Goal: Task Accomplishment & Management: Manage account settings

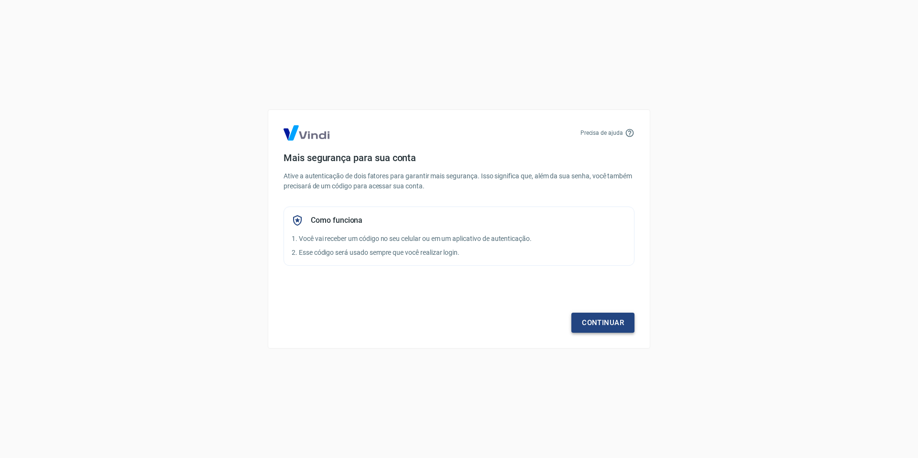
click at [616, 324] on link "Continuar" at bounding box center [603, 323] width 63 height 20
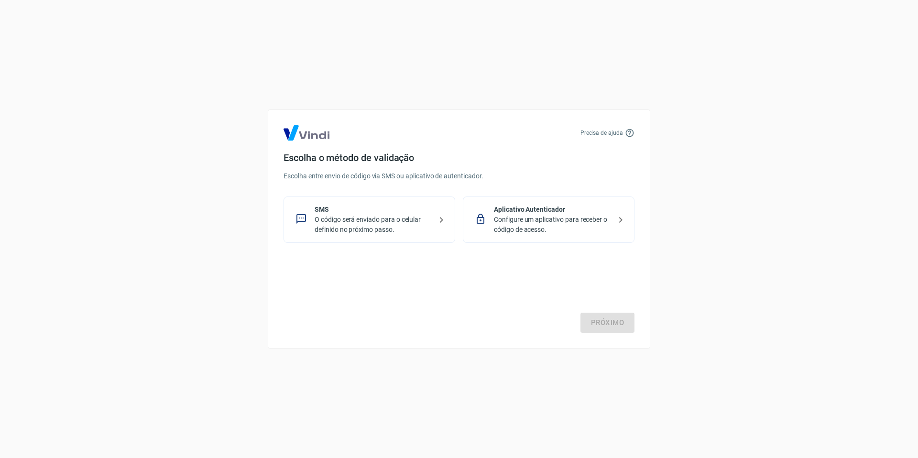
click at [385, 219] on p "O código será enviado para o celular definido no próximo passo." at bounding box center [373, 225] width 117 height 20
click at [624, 315] on link "Próximo" at bounding box center [608, 323] width 54 height 20
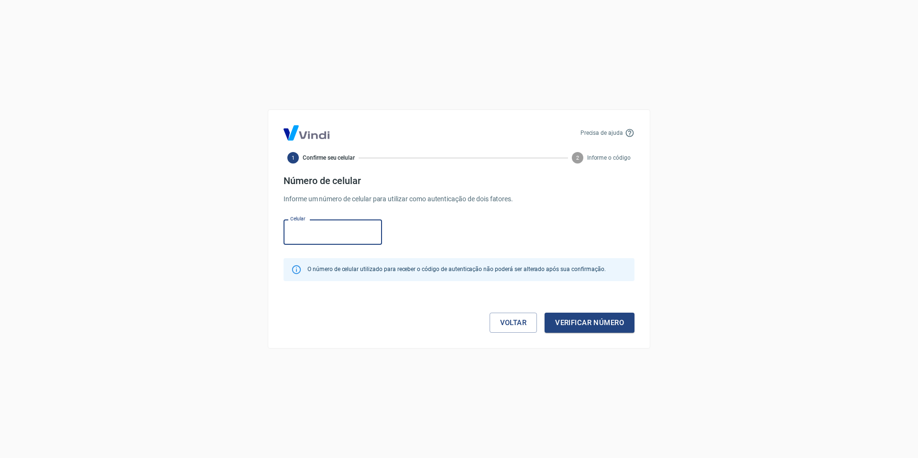
click at [325, 234] on input "Celular" at bounding box center [333, 232] width 99 height 25
type input "(44) 99128-1777"
click at [572, 324] on button "Verificar número" at bounding box center [590, 323] width 90 height 20
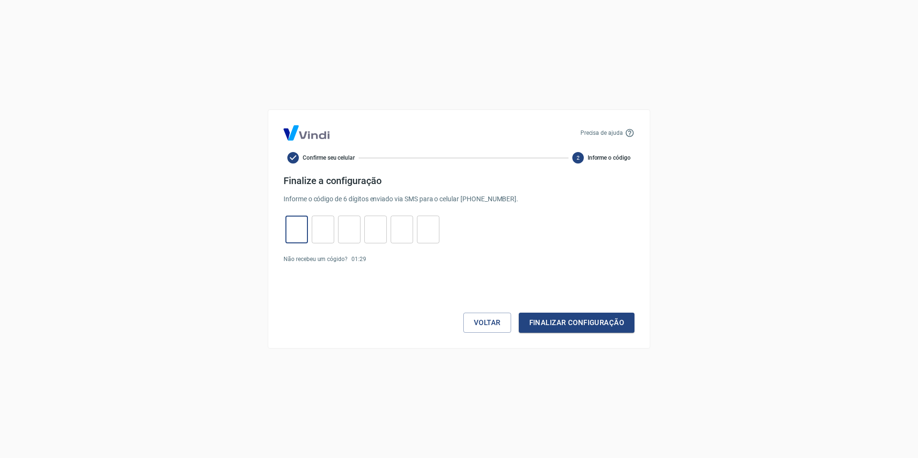
click at [305, 230] on input "tel" at bounding box center [297, 230] width 22 height 21
type input "6"
type input "4"
type input "1"
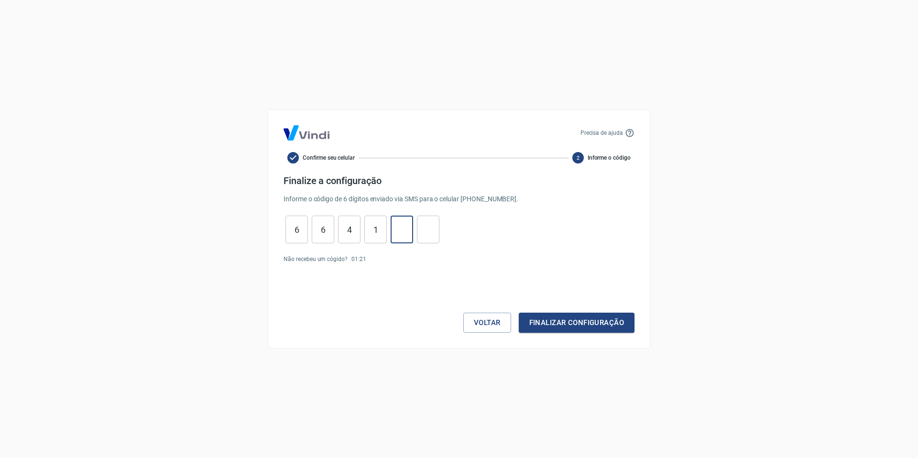
type input "0"
type input "8"
click at [565, 329] on button "Finalizar configuração" at bounding box center [577, 323] width 116 height 20
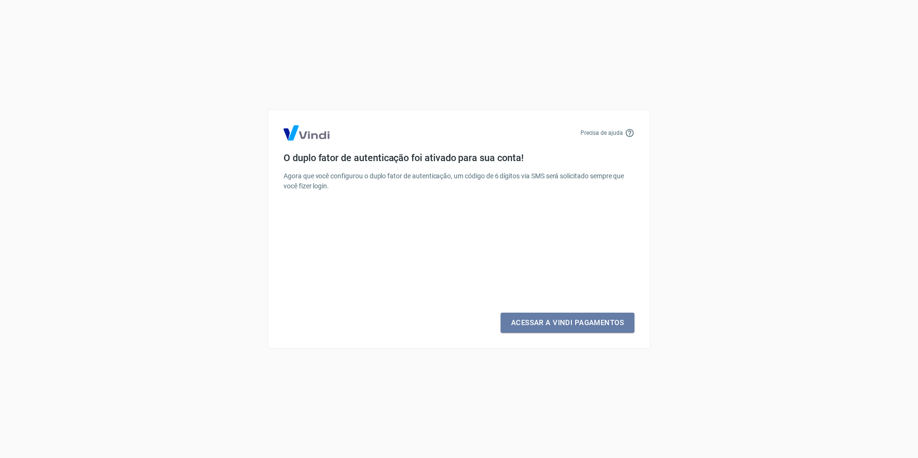
click at [565, 329] on link "Acessar a Vindi Pagamentos" at bounding box center [568, 323] width 134 height 20
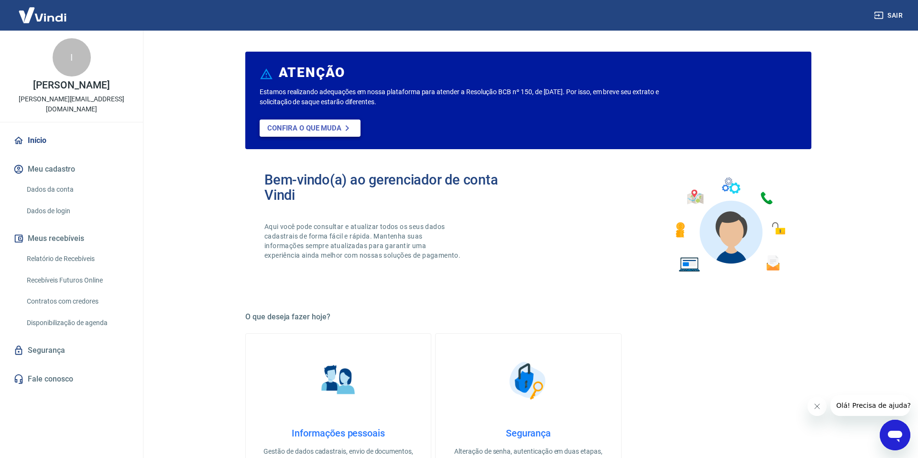
click at [290, 130] on p "Confira o que muda" at bounding box center [304, 128] width 74 height 9
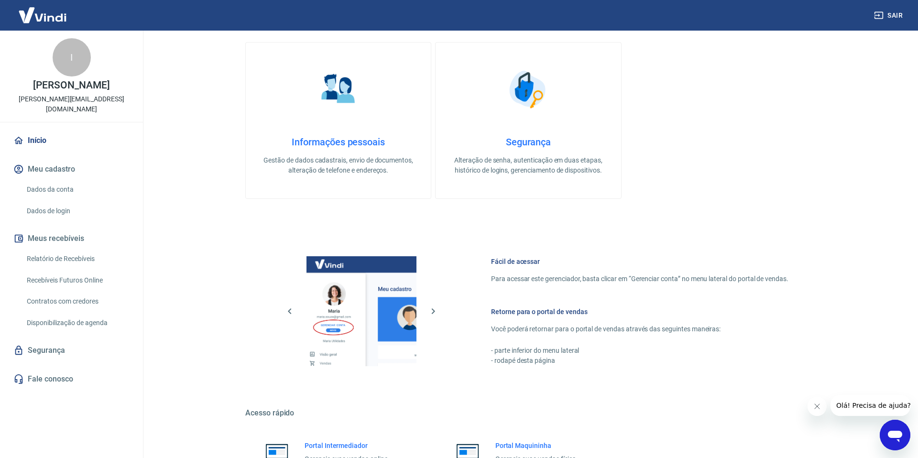
scroll to position [386, 0]
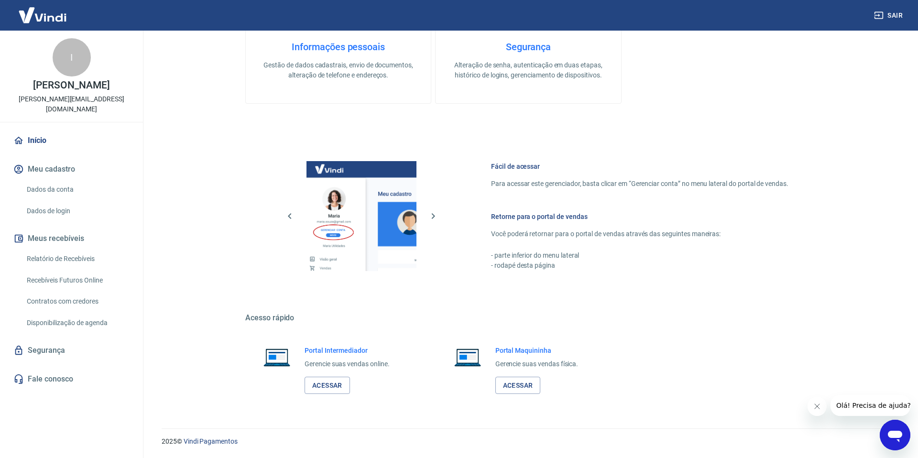
click at [33, 159] on button "Meu cadastro" at bounding box center [71, 169] width 120 height 21
click at [32, 132] on link "Início" at bounding box center [71, 140] width 120 height 21
click at [76, 249] on link "Relatório de Recebíveis" at bounding box center [77, 259] width 109 height 20
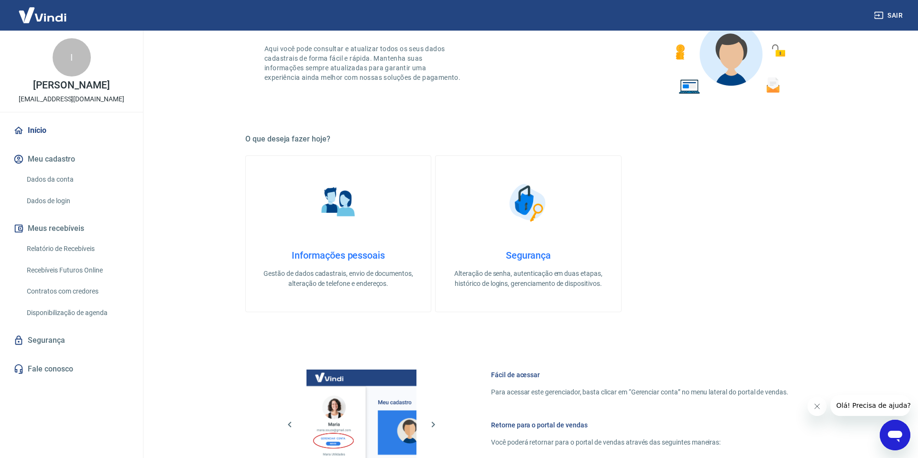
scroll to position [179, 0]
click at [82, 341] on link "Segurança" at bounding box center [71, 340] width 120 height 21
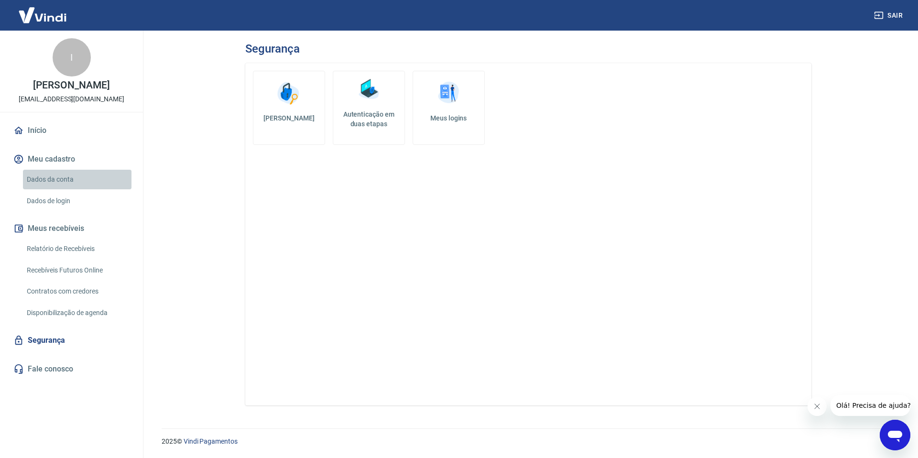
click at [52, 172] on link "Dados da conta" at bounding box center [77, 180] width 109 height 20
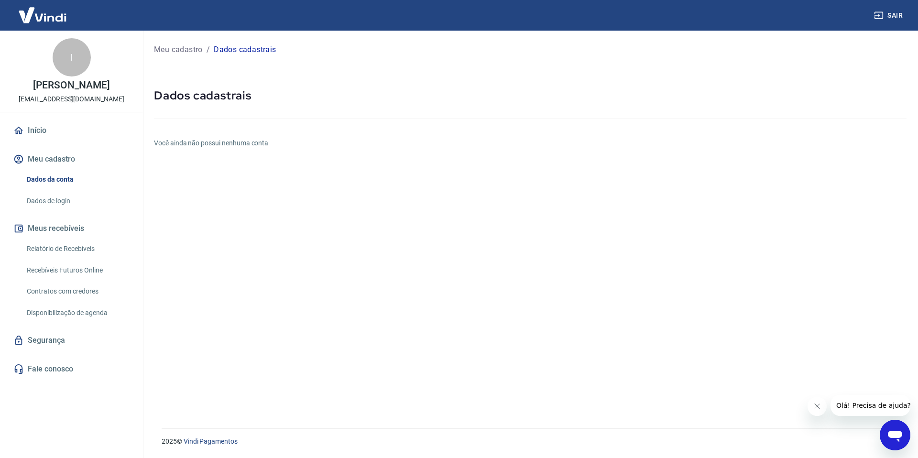
click at [53, 205] on link "Dados de login" at bounding box center [77, 201] width 109 height 20
